Goal: Information Seeking & Learning: Learn about a topic

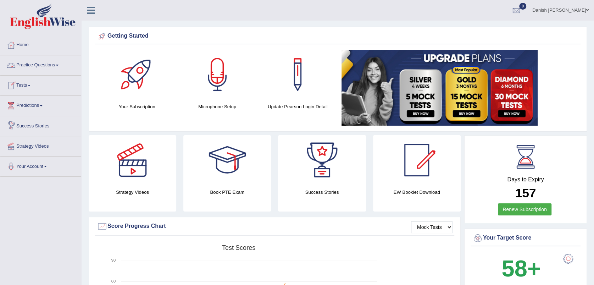
click at [40, 67] on link "Practice Questions" at bounding box center [40, 64] width 81 height 18
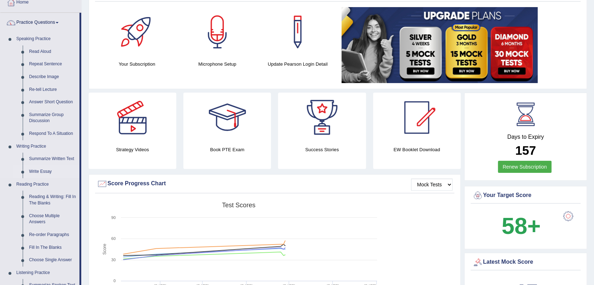
scroll to position [79, 0]
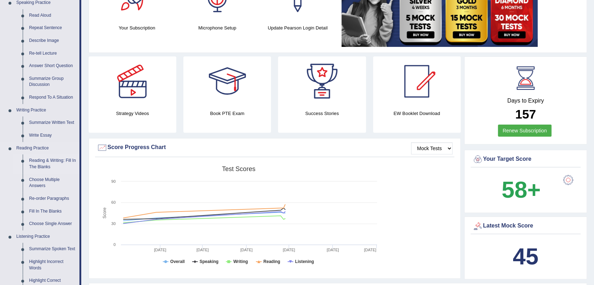
click at [37, 161] on link "Reading & Writing: Fill In The Blanks" at bounding box center [53, 163] width 54 height 19
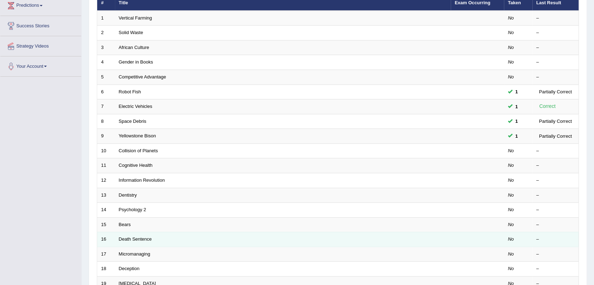
scroll to position [184, 0]
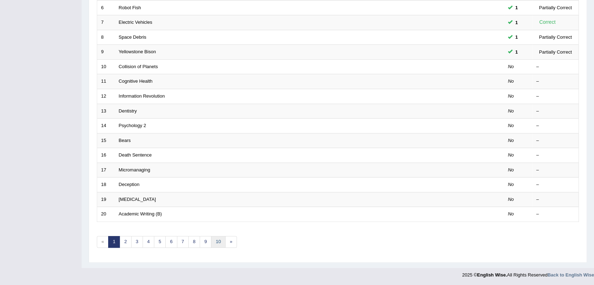
click at [214, 242] on link "10" at bounding box center [218, 242] width 14 height 12
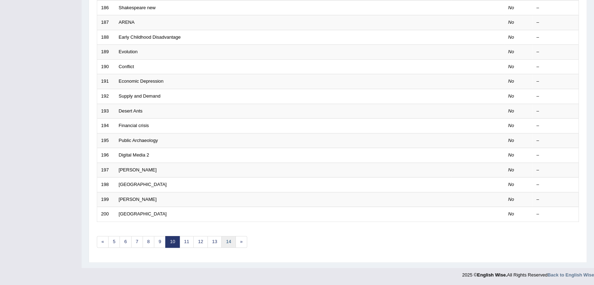
click at [226, 236] on link "14" at bounding box center [228, 242] width 14 height 12
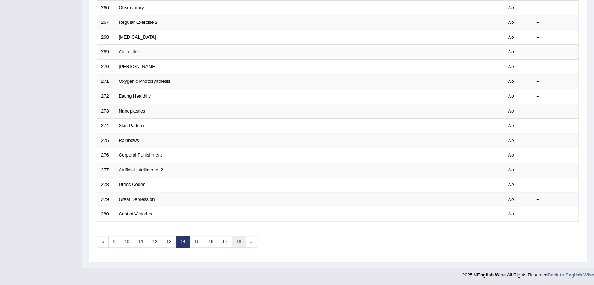
click at [235, 238] on link "18" at bounding box center [239, 242] width 14 height 12
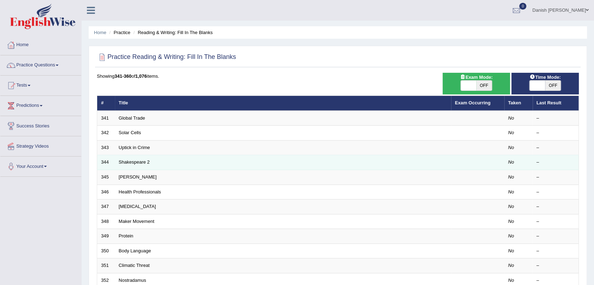
scroll to position [158, 0]
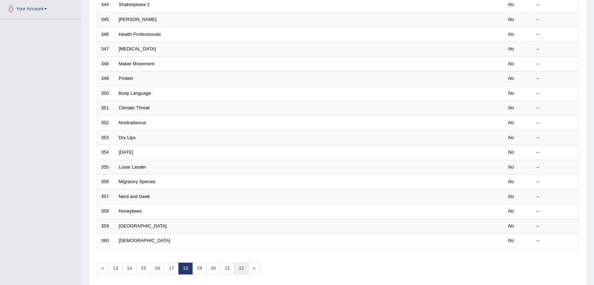
click at [236, 264] on link "22" at bounding box center [241, 269] width 14 height 12
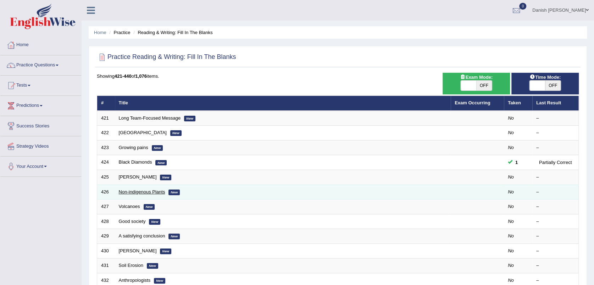
click at [136, 189] on link "Non-indigenous Plants" at bounding box center [142, 191] width 46 height 5
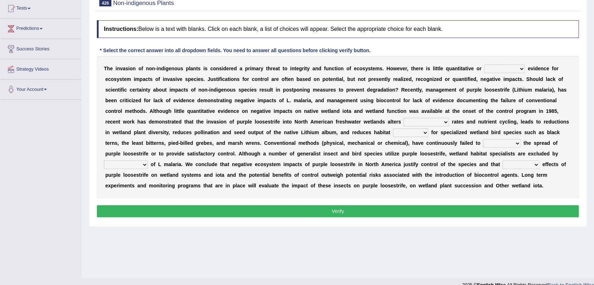
scroll to position [79, 0]
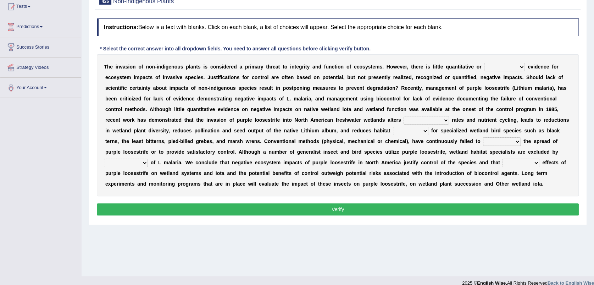
click at [520, 66] on select "experiencing experience experimental experiments" at bounding box center [504, 67] width 41 height 9
select select "experimental"
click at [484, 63] on select "experiencing experience experimental experiments" at bounding box center [504, 67] width 41 height 9
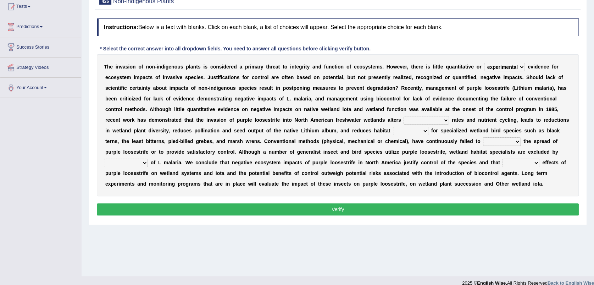
click at [503, 105] on div "T h e i n v a s i o n o f n o n - i n d i g e n o u s p l a n t s i s c o n s i…" at bounding box center [338, 125] width 482 height 142
click at [434, 120] on select "decomposing composition composing decomposition" at bounding box center [426, 120] width 45 height 9
select select "composition"
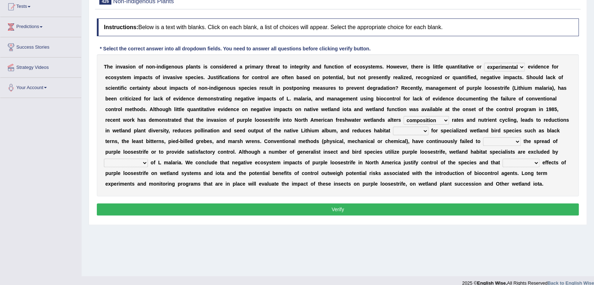
click at [404, 116] on select "decomposing composition composing decomposition" at bounding box center [426, 120] width 45 height 9
click at [424, 133] on select "fixability stability friability suitability" at bounding box center [410, 131] width 35 height 9
select select "suitability"
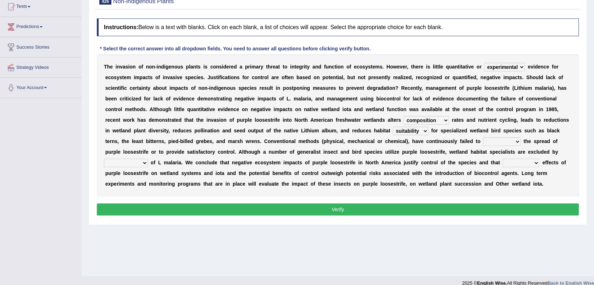
click at [393, 127] on select "fixability stability friability suitability" at bounding box center [410, 131] width 35 height 9
click at [412, 178] on div "T h e i n v a s i o n o f n o n - i n d i g e n o u s p l a n t s i s c o n s i…" at bounding box center [338, 125] width 482 height 142
click at [502, 144] on select "engage curb monopolize reduce" at bounding box center [502, 141] width 38 height 9
click at [483, 137] on select "engage curb monopolize reduce" at bounding box center [502, 141] width 38 height 9
drag, startPoint x: 521, startPoint y: 152, endPoint x: 504, endPoint y: 186, distance: 37.6
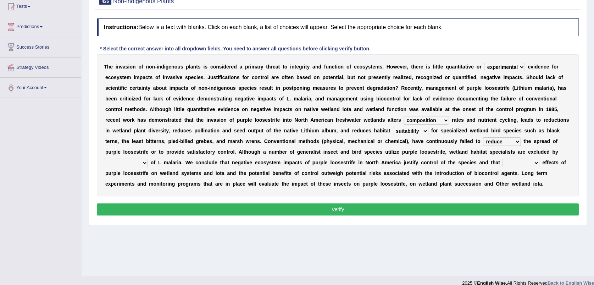
click at [505, 186] on b "e" at bounding box center [506, 184] width 3 height 6
click at [512, 141] on select "engage curb monopolize reduce" at bounding box center [502, 141] width 38 height 9
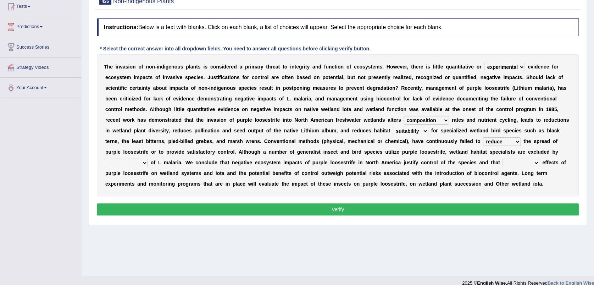
click at [512, 141] on select "engage curb monopolize reduce" at bounding box center [502, 141] width 38 height 9
select select "curb"
click at [483, 137] on select "engage curb monopolize reduce" at bounding box center [502, 141] width 38 height 9
click at [500, 167] on div "T h e i n v a s i o n o f n o n - i n d i g e n o u s p l a n t s i s c o n s i…" at bounding box center [338, 125] width 482 height 142
click at [141, 165] on select "encroachment engagement enlightenment enrollment" at bounding box center [126, 163] width 44 height 9
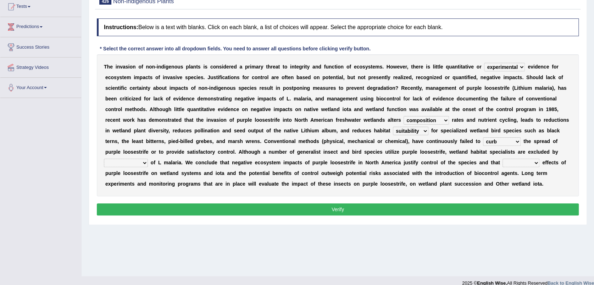
click at [141, 165] on select "encroachment engagement enlightenment enrollment" at bounding box center [126, 163] width 44 height 9
click at [142, 163] on select "encroachment engagement enlightenment enrollment" at bounding box center [126, 163] width 44 height 9
select select "encroachment"
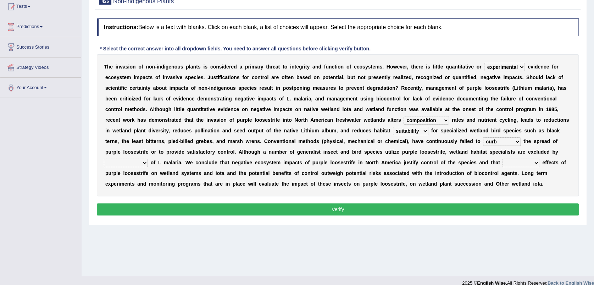
click at [104, 159] on select "encroachment engagement enlightenment enrollment" at bounding box center [126, 163] width 44 height 9
drag, startPoint x: 131, startPoint y: 216, endPoint x: 134, endPoint y: 183, distance: 33.1
click at [134, 183] on b "s" at bounding box center [133, 184] width 3 height 6
click at [524, 164] on select "beneficial positive detrimental neutral" at bounding box center [521, 163] width 37 height 9
click at [529, 162] on select "beneficial positive detrimental neutral" at bounding box center [521, 163] width 37 height 9
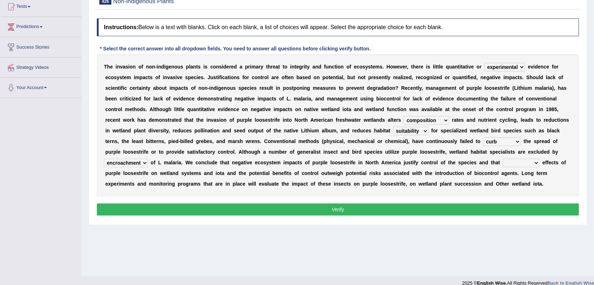
click at [529, 162] on select "beneficial positive detrimental neutral" at bounding box center [521, 163] width 37 height 9
click at [536, 164] on select "beneficial positive detrimental neutral" at bounding box center [521, 163] width 37 height 9
click at [503, 159] on select "beneficial positive detrimental neutral" at bounding box center [521, 163] width 37 height 9
drag, startPoint x: 534, startPoint y: 166, endPoint x: 528, endPoint y: 181, distance: 15.9
click at [528, 181] on b "d" at bounding box center [529, 184] width 3 height 6
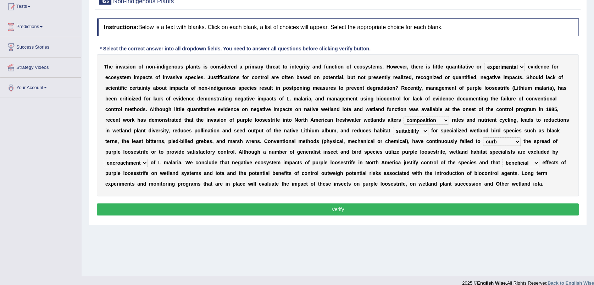
click at [528, 181] on b "d" at bounding box center [529, 184] width 3 height 6
click at [536, 163] on select "beneficial positive detrimental neutral" at bounding box center [521, 163] width 37 height 9
click at [503, 159] on select "beneficial positive detrimental neutral" at bounding box center [521, 163] width 37 height 9
click at [530, 188] on div "T h e i n v a s i o n o f n o n - i n d i g e n o u s p l a n t s i s c o n s i…" at bounding box center [338, 125] width 482 height 142
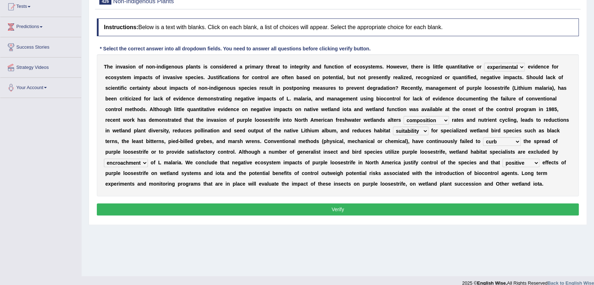
click at [530, 188] on div "T h e i n v a s i o n o f n o n - i n d i g e n o u s p l a n t s i s c o n s i…" at bounding box center [338, 125] width 482 height 142
click at [535, 160] on select "beneficial positive detrimental neutral" at bounding box center [521, 163] width 37 height 9
select select "detrimental"
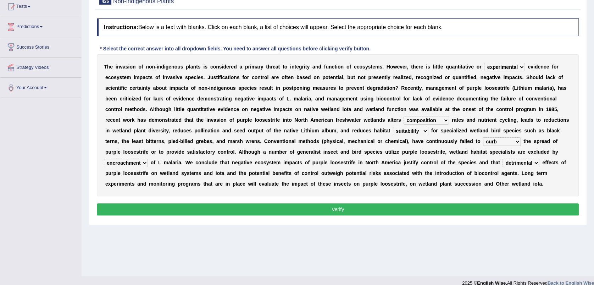
click at [503, 159] on select "beneficial positive detrimental neutral" at bounding box center [521, 163] width 37 height 9
click at [364, 207] on button "Verify" at bounding box center [338, 209] width 482 height 12
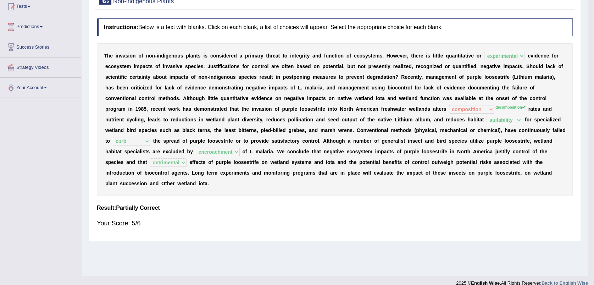
click at [364, 207] on div "Instructions: Below is a text with blanks. Click on each blank, a list of choic…" at bounding box center [335, 126] width 480 height 222
click at [364, 215] on div "Your Score: 5/6" at bounding box center [335, 223] width 476 height 17
click at [364, 207] on h4 "Result:" at bounding box center [335, 208] width 476 height 6
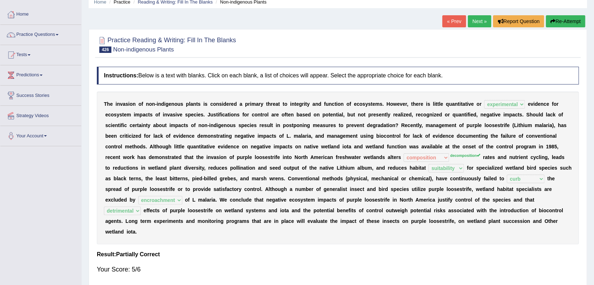
scroll to position [0, 0]
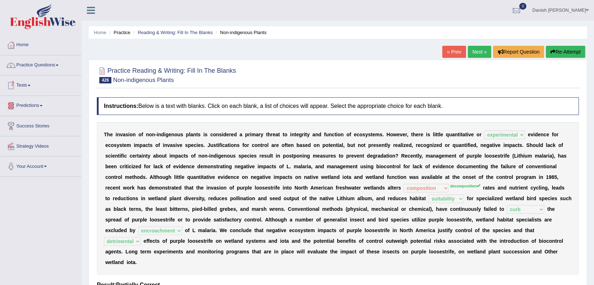
click at [36, 69] on link "Practice Questions" at bounding box center [40, 64] width 81 height 18
click at [49, 64] on link "Practice Questions" at bounding box center [40, 64] width 81 height 18
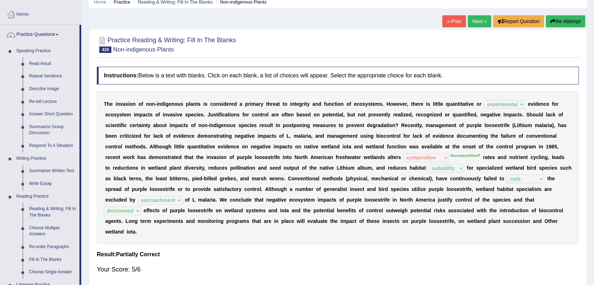
scroll to position [79, 0]
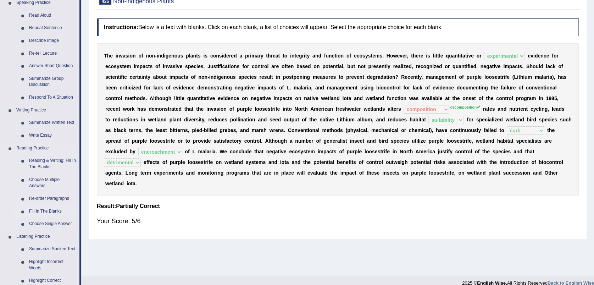
click at [43, 209] on link "Fill In The Blanks" at bounding box center [53, 211] width 54 height 13
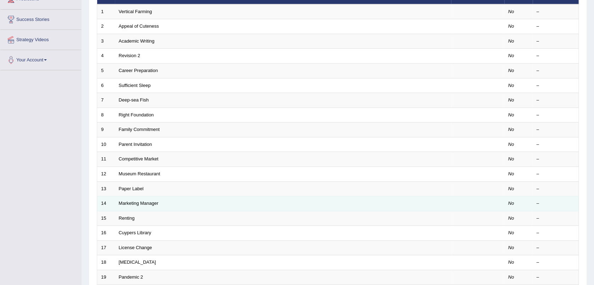
scroll to position [184, 0]
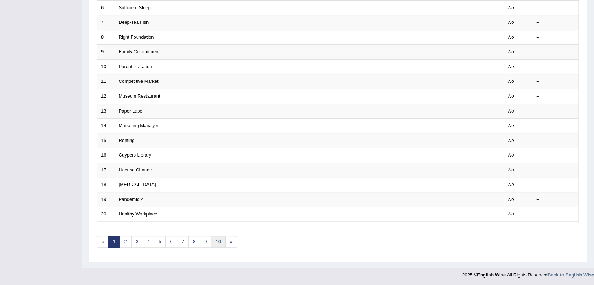
click at [216, 241] on link "10" at bounding box center [218, 242] width 14 height 12
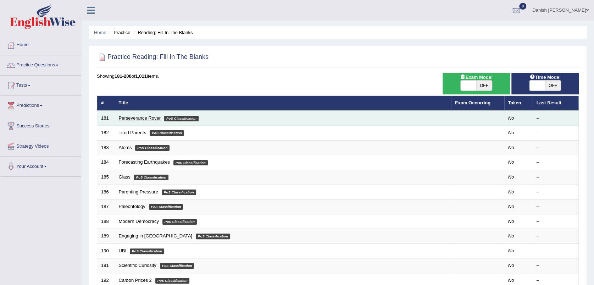
click at [148, 117] on link "Perseverance Rover" at bounding box center [140, 117] width 42 height 5
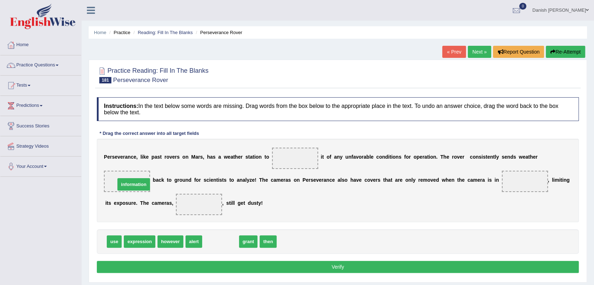
drag, startPoint x: 217, startPoint y: 241, endPoint x: 130, endPoint y: 184, distance: 104.0
click at [130, 184] on span "information" at bounding box center [133, 184] width 33 height 12
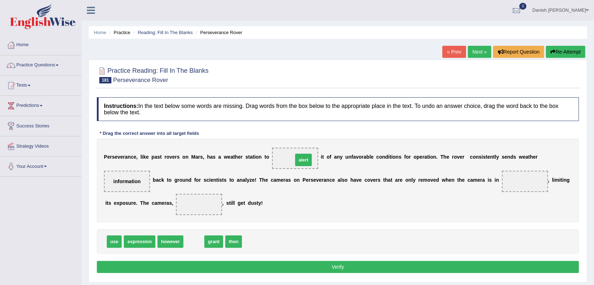
drag, startPoint x: 191, startPoint y: 243, endPoint x: 301, endPoint y: 162, distance: 136.5
click at [112, 244] on span "use" at bounding box center [114, 241] width 15 height 12
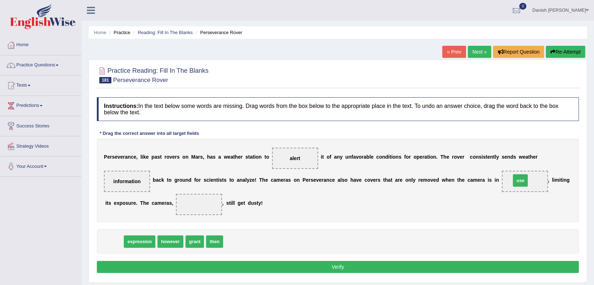
drag, startPoint x: 112, startPoint y: 244, endPoint x: 520, endPoint y: 182, distance: 411.9
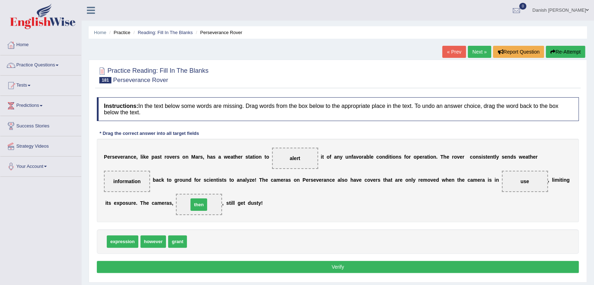
drag, startPoint x: 194, startPoint y: 242, endPoint x: 196, endPoint y: 205, distance: 36.9
drag, startPoint x: 196, startPoint y: 205, endPoint x: 196, endPoint y: 242, distance: 36.9
drag, startPoint x: 152, startPoint y: 242, endPoint x: 200, endPoint y: 197, distance: 65.5
click at [357, 265] on button "Verify" at bounding box center [338, 267] width 482 height 12
click at [357, 265] on div "Home Practice Reading: Fill In The Blanks Perseverance Rover « Prev Next » Repo…" at bounding box center [338, 177] width 513 height 355
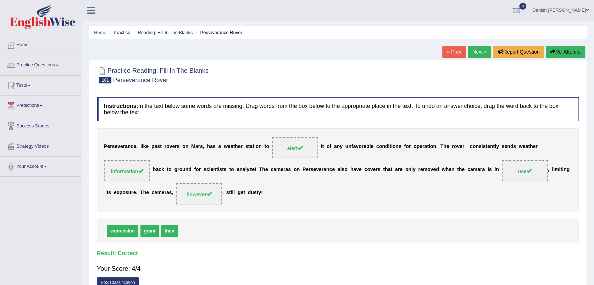
click at [480, 51] on link "Next »" at bounding box center [479, 52] width 23 height 12
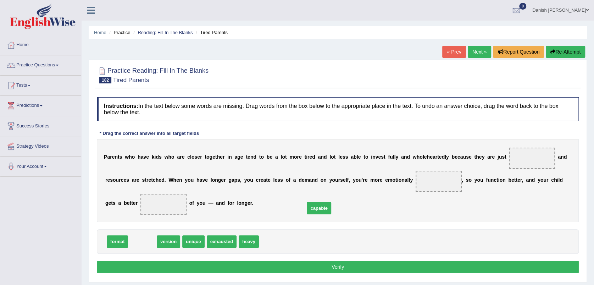
drag, startPoint x: 142, startPoint y: 243, endPoint x: 413, endPoint y: 187, distance: 276.4
click at [331, 202] on span "capable" at bounding box center [319, 208] width 24 height 12
drag, startPoint x: 449, startPoint y: 180, endPoint x: 455, endPoint y: 178, distance: 6.2
click at [455, 178] on span at bounding box center [439, 181] width 46 height 21
drag, startPoint x: 138, startPoint y: 240, endPoint x: 441, endPoint y: 180, distance: 308.8
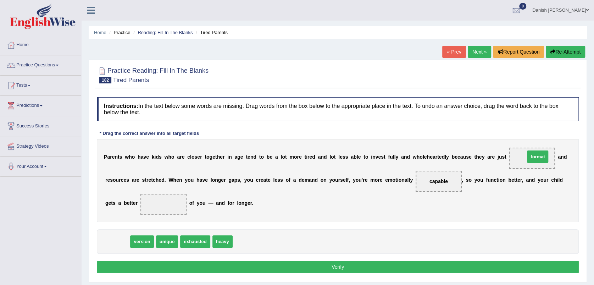
drag, startPoint x: 119, startPoint y: 239, endPoint x: 540, endPoint y: 154, distance: 428.9
drag, startPoint x: 119, startPoint y: 239, endPoint x: 169, endPoint y: 203, distance: 61.5
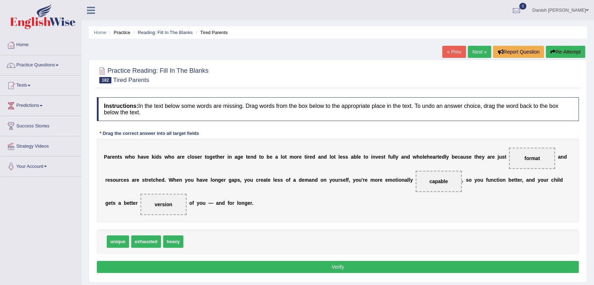
click at [332, 264] on button "Verify" at bounding box center [338, 267] width 482 height 12
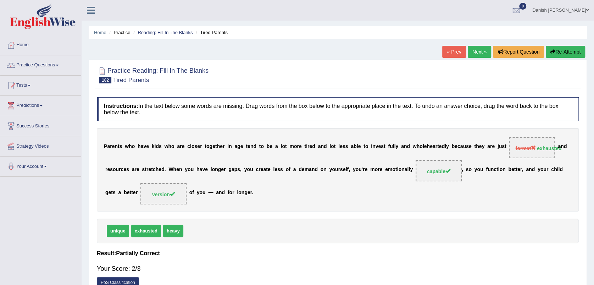
click at [474, 56] on link "Next »" at bounding box center [479, 52] width 23 height 12
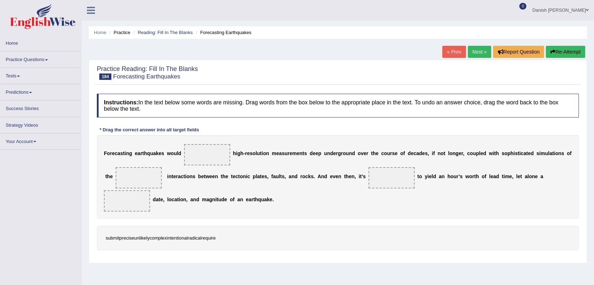
click at [480, 52] on link "Next »" at bounding box center [479, 52] width 23 height 12
drag, startPoint x: 0, startPoint y: 0, endPoint x: 480, endPoint y: 52, distance: 482.5
click at [480, 52] on link "Next »" at bounding box center [479, 52] width 23 height 12
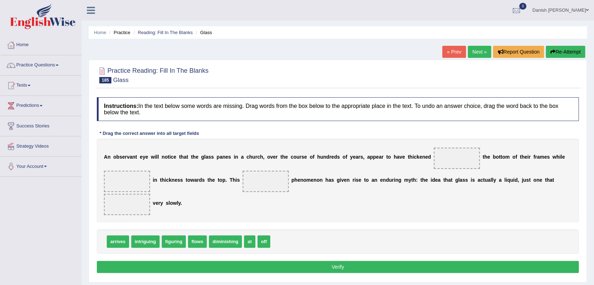
click at [480, 52] on link "Next »" at bounding box center [479, 52] width 23 height 12
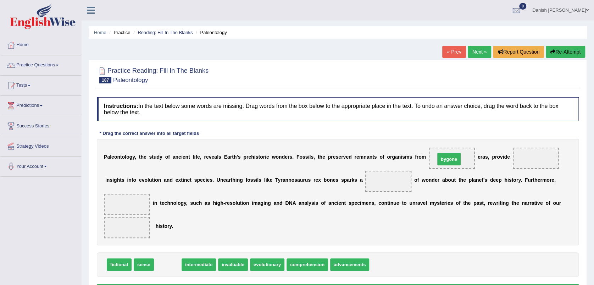
drag, startPoint x: 165, startPoint y: 265, endPoint x: 446, endPoint y: 159, distance: 300.4
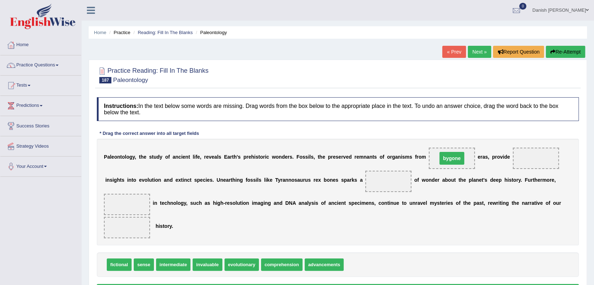
click at [446, 159] on span "bygone" at bounding box center [452, 158] width 25 height 13
drag, startPoint x: 174, startPoint y: 265, endPoint x: 535, endPoint y: 159, distance: 376.0
click at [535, 159] on span "intermediate" at bounding box center [534, 159] width 34 height 12
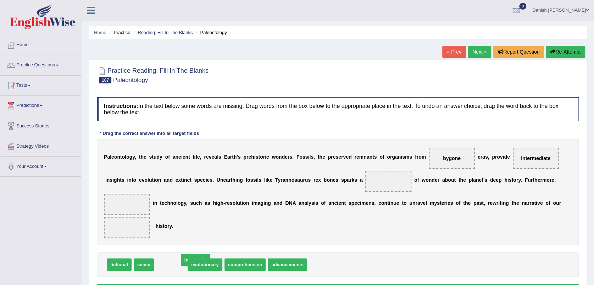
drag, startPoint x: 173, startPoint y: 265, endPoint x: 184, endPoint y: 262, distance: 11.6
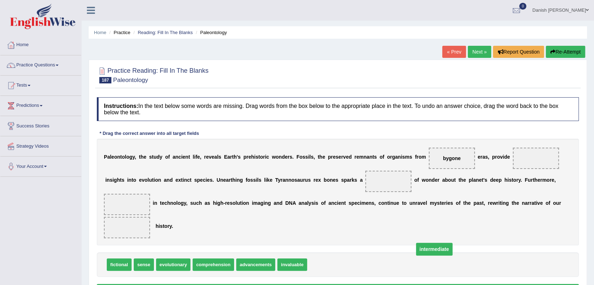
drag, startPoint x: 535, startPoint y: 160, endPoint x: 428, endPoint y: 253, distance: 141.8
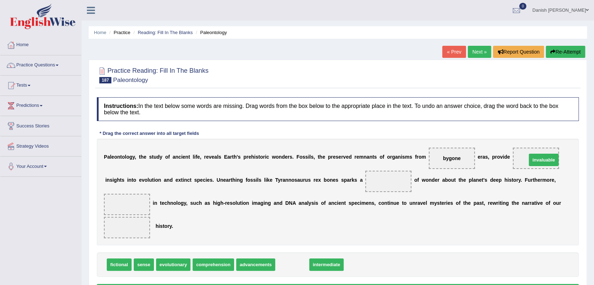
drag, startPoint x: 290, startPoint y: 261, endPoint x: 542, endPoint y: 157, distance: 272.5
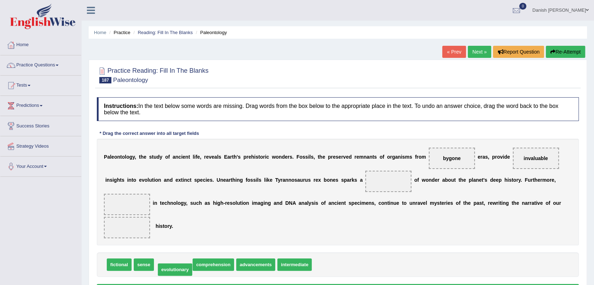
drag, startPoint x: 171, startPoint y: 264, endPoint x: 173, endPoint y: 269, distance: 5.3
click at [173, 269] on span "comprehension" at bounding box center [177, 264] width 42 height 12
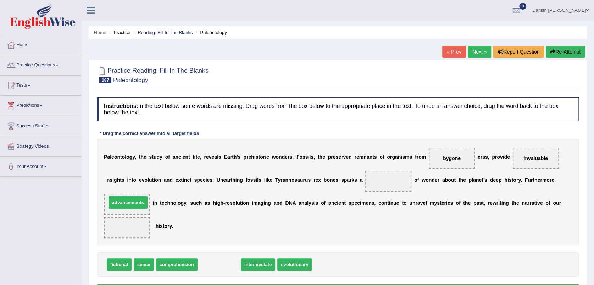
drag, startPoint x: 226, startPoint y: 265, endPoint x: 134, endPoint y: 206, distance: 109.4
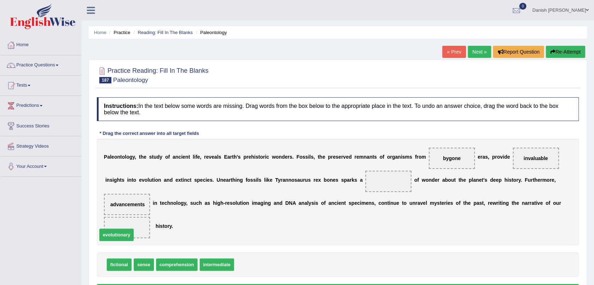
drag, startPoint x: 259, startPoint y: 266, endPoint x: 121, endPoint y: 236, distance: 140.6
click at [127, 232] on span "evolutionary" at bounding box center [128, 227] width 37 height 13
click at [127, 264] on span "fictional" at bounding box center [119, 264] width 25 height 12
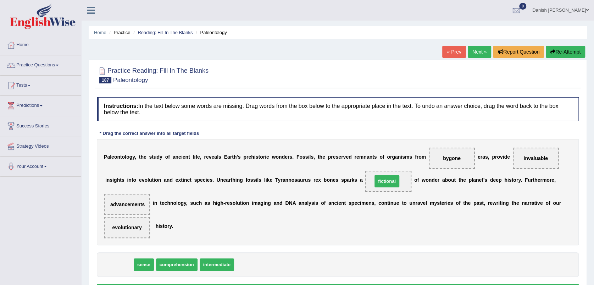
drag, startPoint x: 127, startPoint y: 264, endPoint x: 395, endPoint y: 181, distance: 280.6
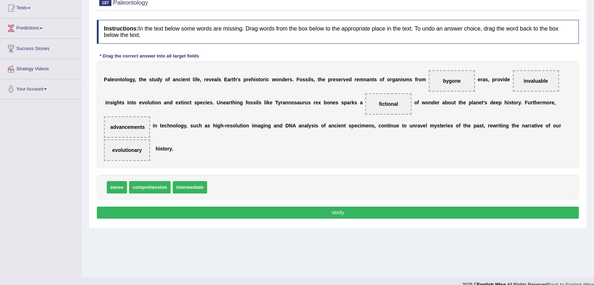
scroll to position [79, 0]
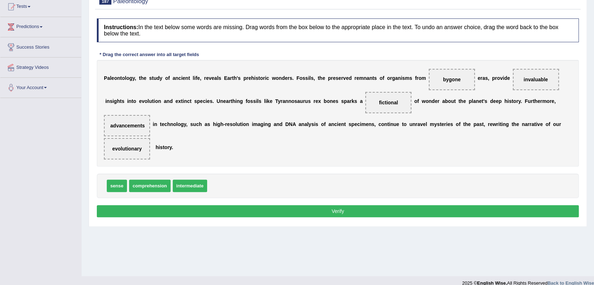
click at [391, 211] on button "Verify" at bounding box center [338, 211] width 482 height 12
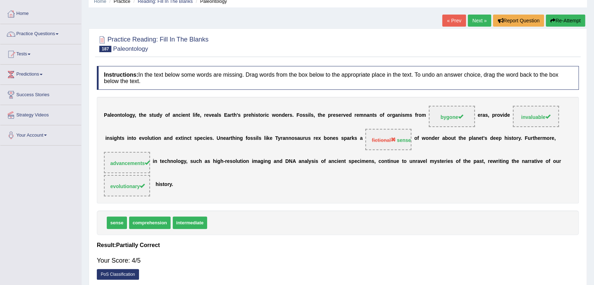
scroll to position [0, 0]
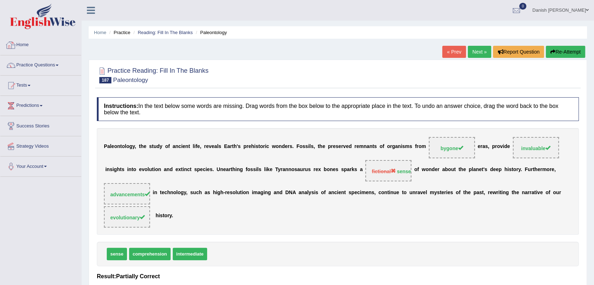
click at [27, 45] on link "Home" at bounding box center [40, 44] width 81 height 18
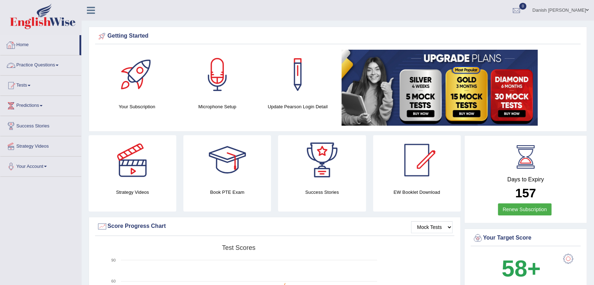
click at [38, 62] on link "Practice Questions" at bounding box center [40, 64] width 81 height 18
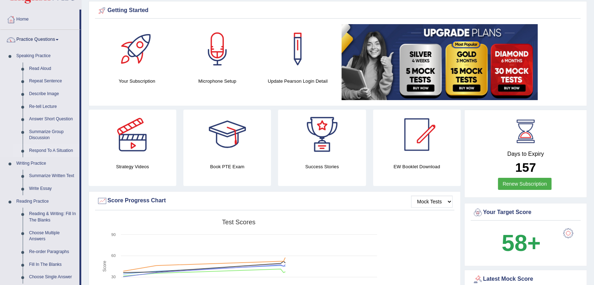
scroll to position [39, 0]
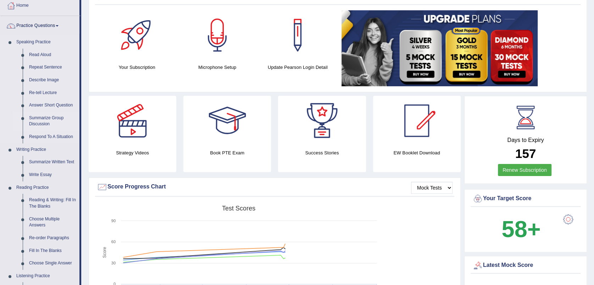
click at [40, 119] on link "Summarize Group Discussion" at bounding box center [53, 121] width 54 height 19
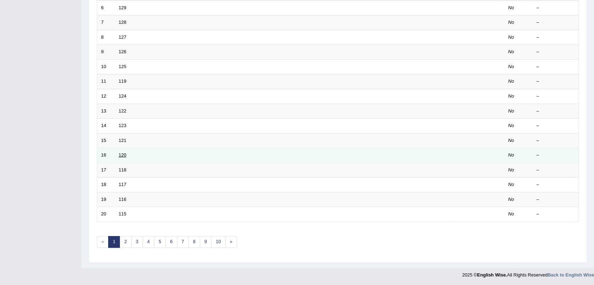
click at [120, 154] on link "120" at bounding box center [123, 154] width 8 height 5
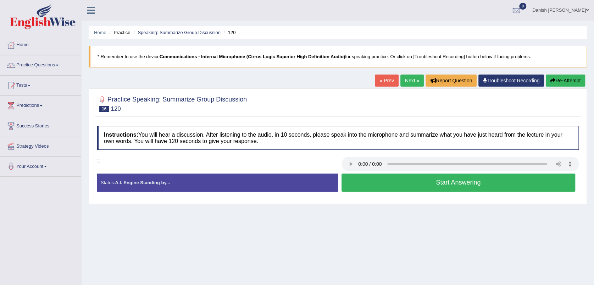
click at [391, 186] on button "Start Answering" at bounding box center [459, 182] width 234 height 18
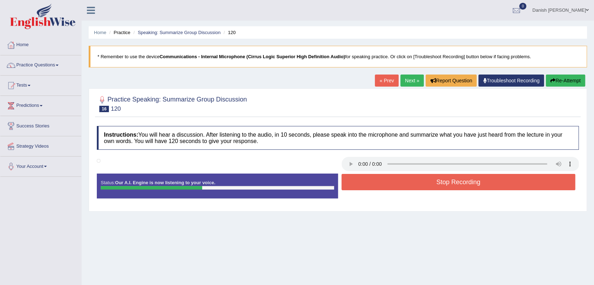
click at [437, 180] on button "Stop Recording" at bounding box center [459, 182] width 234 height 16
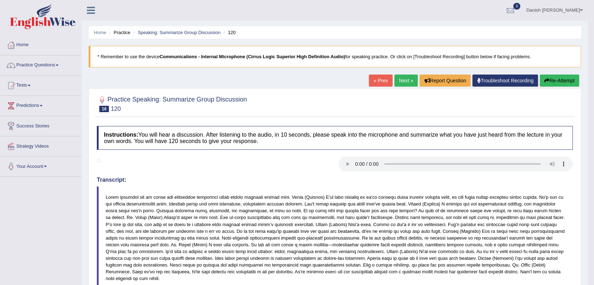
click at [562, 81] on button "Re-Attempt" at bounding box center [559, 81] width 39 height 12
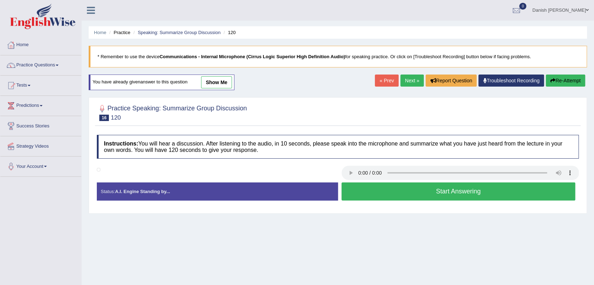
click at [422, 192] on button "Start Answering" at bounding box center [459, 191] width 234 height 18
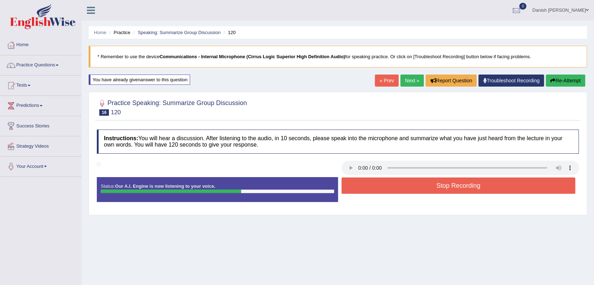
click at [414, 188] on button "Stop Recording" at bounding box center [459, 185] width 234 height 16
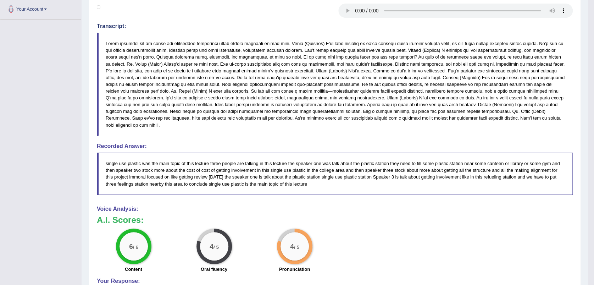
scroll to position [171, 0]
